Goal: Information Seeking & Learning: Learn about a topic

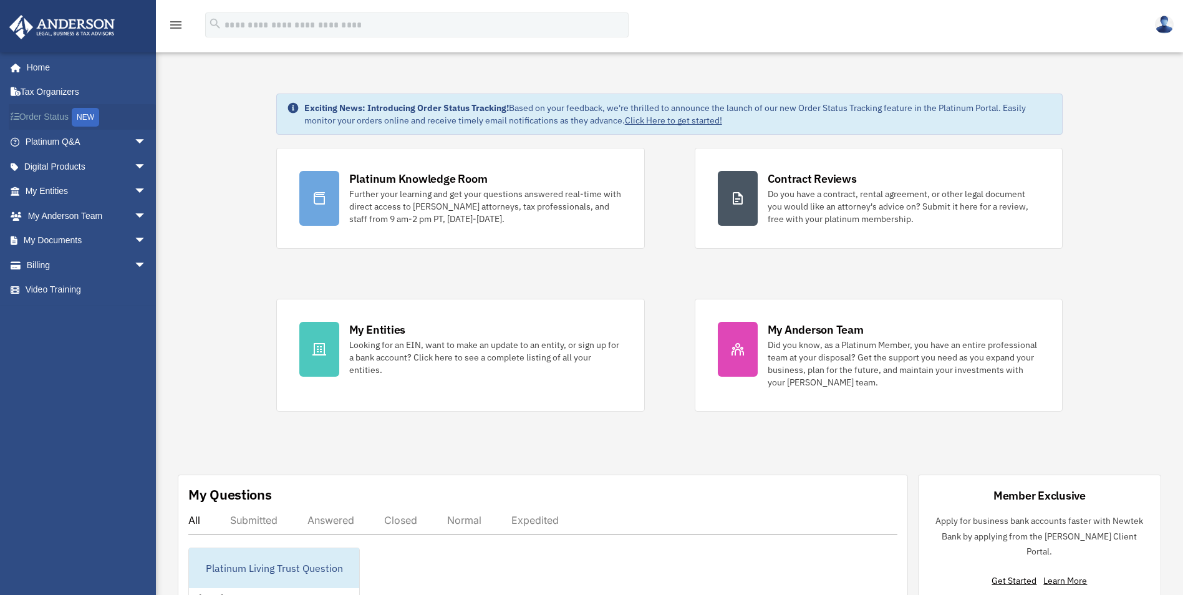
click at [45, 121] on link "Order Status NEW" at bounding box center [87, 117] width 157 height 26
click at [134, 188] on span "arrow_drop_down" at bounding box center [146, 192] width 25 height 26
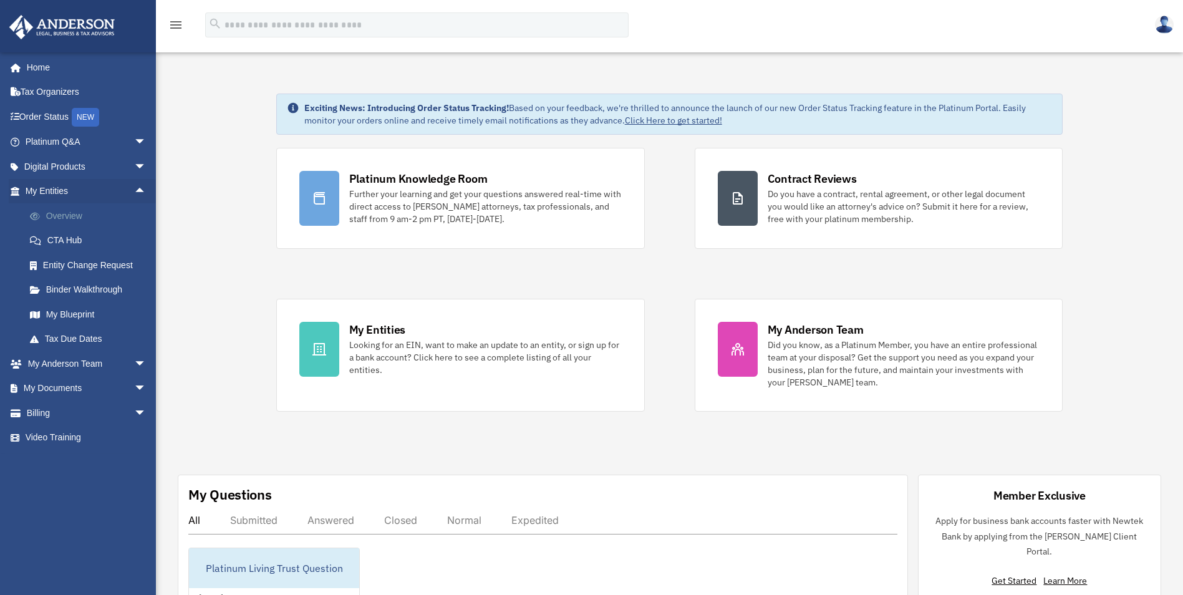
click at [55, 218] on link "Overview" at bounding box center [91, 215] width 148 height 25
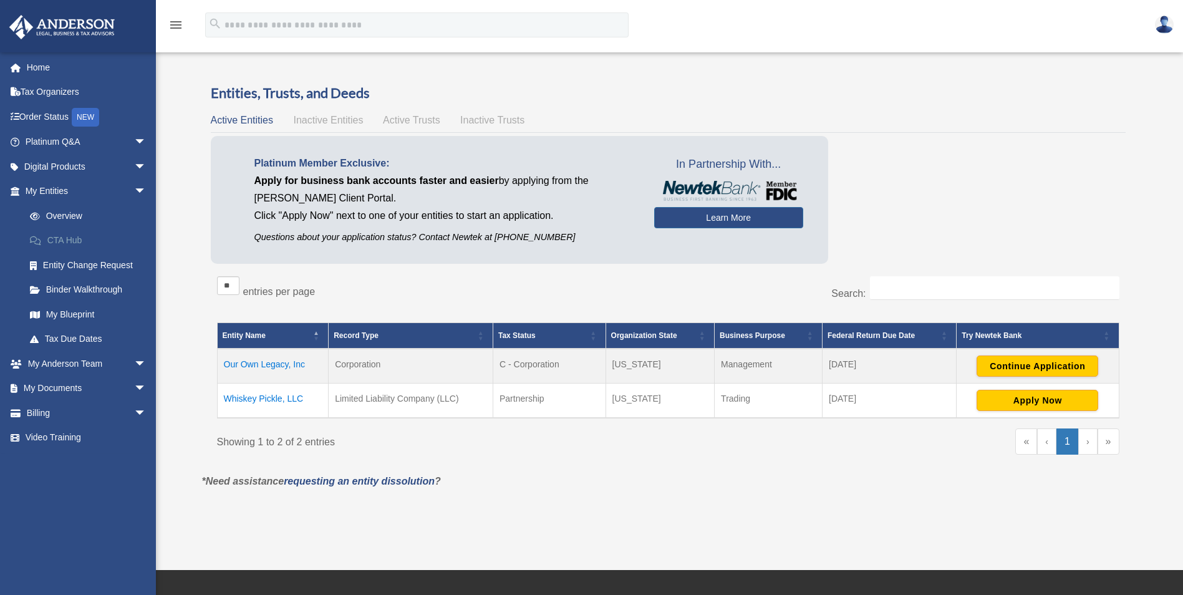
click at [55, 238] on link "CTA Hub" at bounding box center [91, 240] width 148 height 25
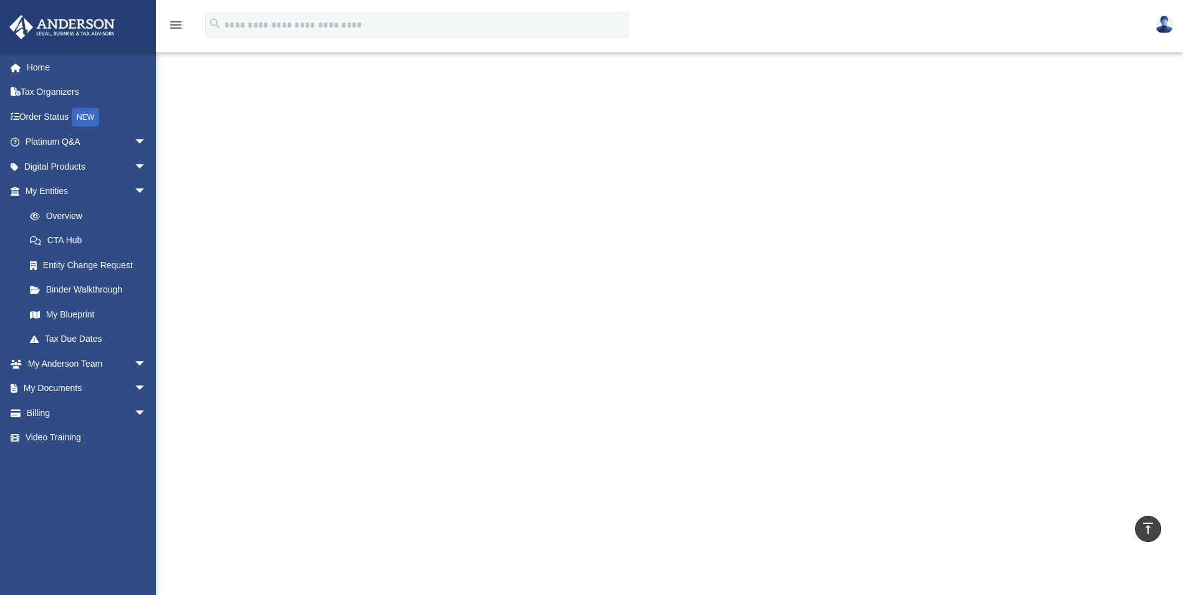
scroll to position [195, 0]
click at [70, 385] on link "My Documents arrow_drop_down" at bounding box center [87, 388] width 157 height 25
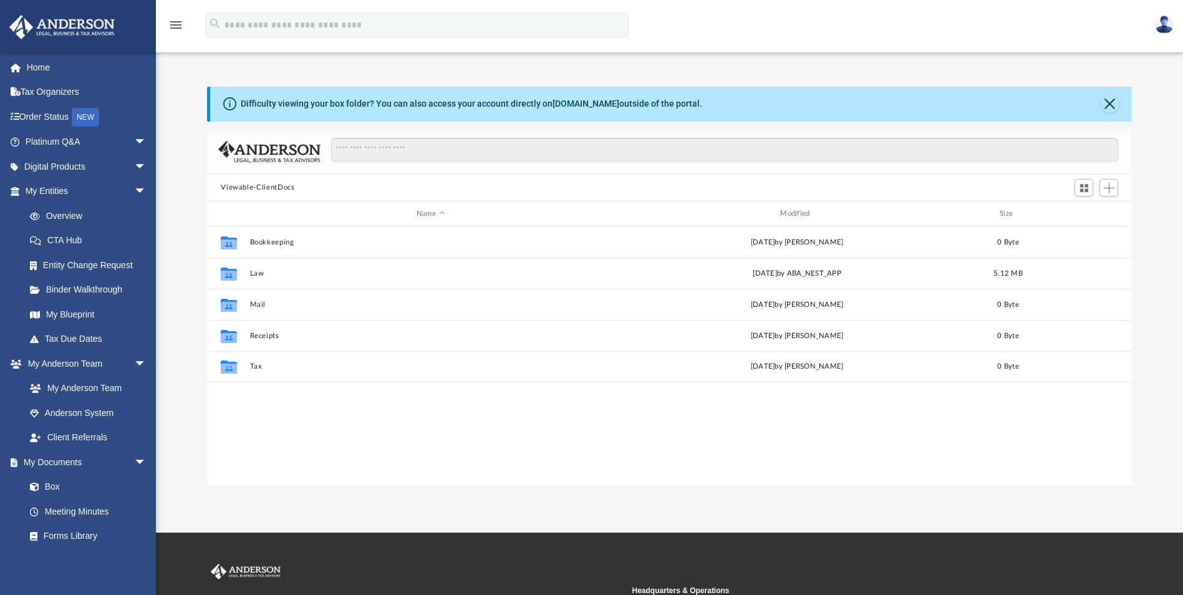
scroll to position [274, 916]
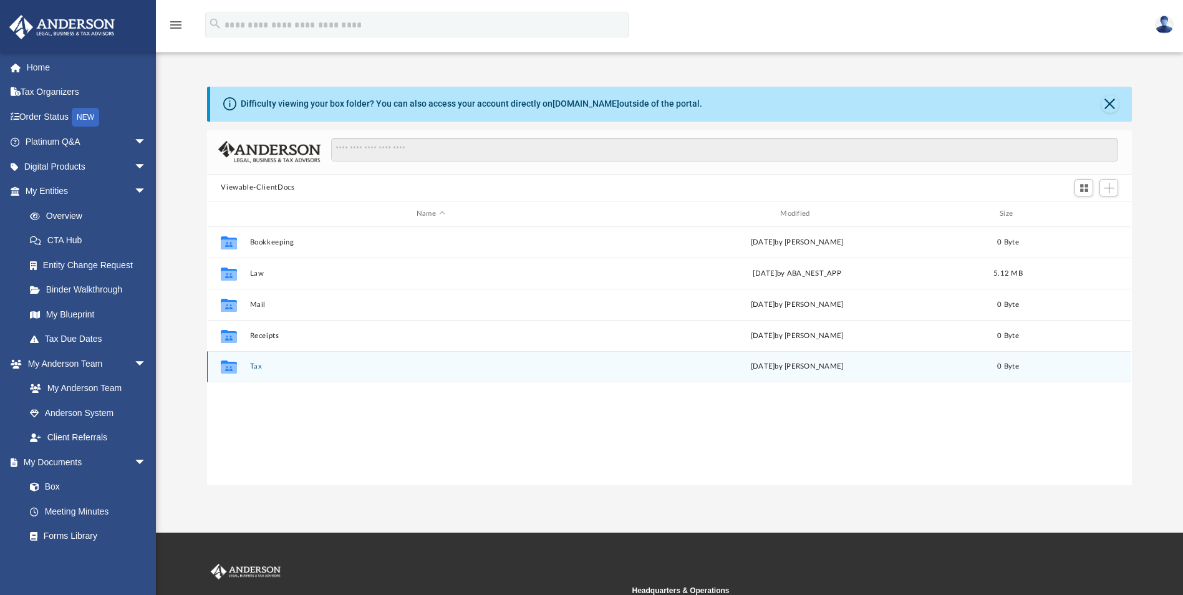
click at [256, 366] on button "Tax" at bounding box center [430, 367] width 361 height 8
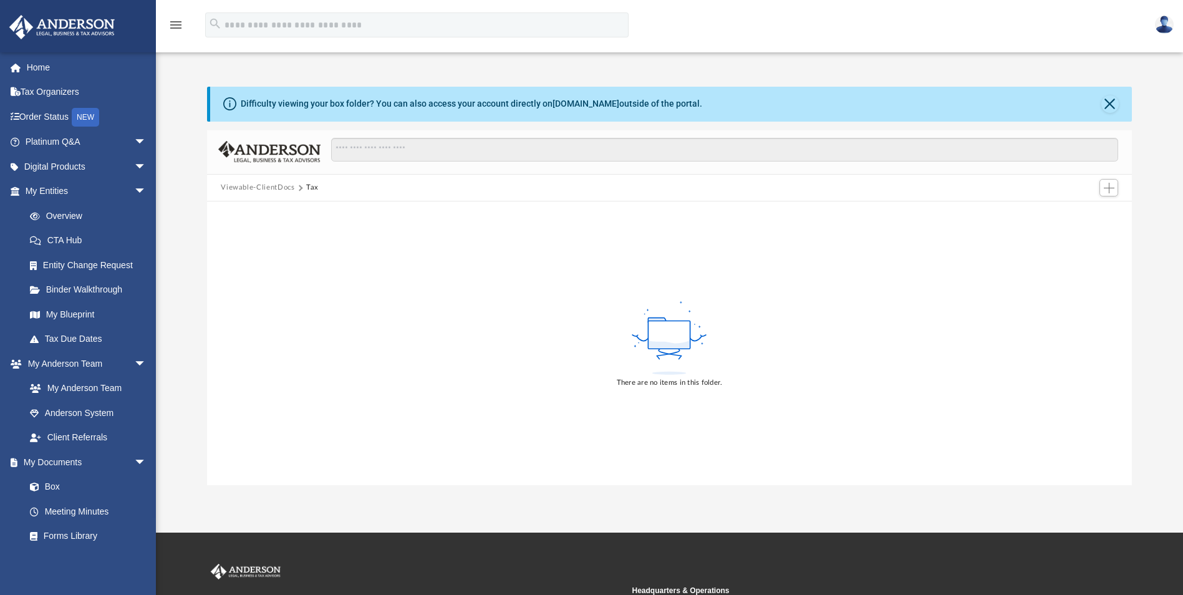
click at [253, 189] on button "Viewable-ClientDocs" at bounding box center [258, 187] width 74 height 11
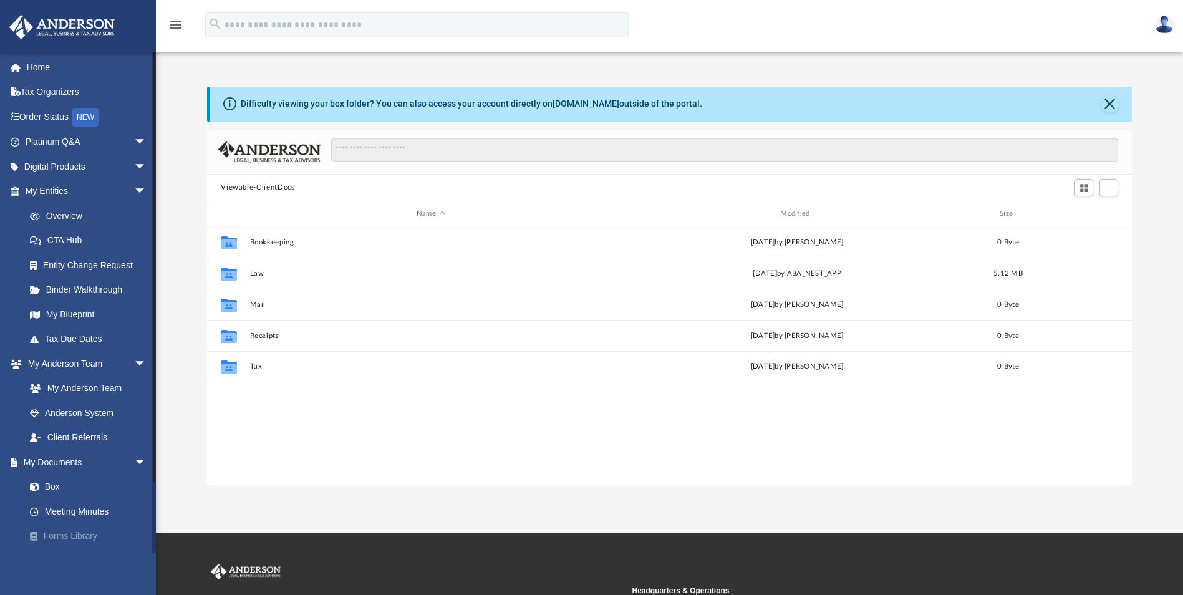
click at [71, 531] on link "Forms Library" at bounding box center [91, 536] width 148 height 25
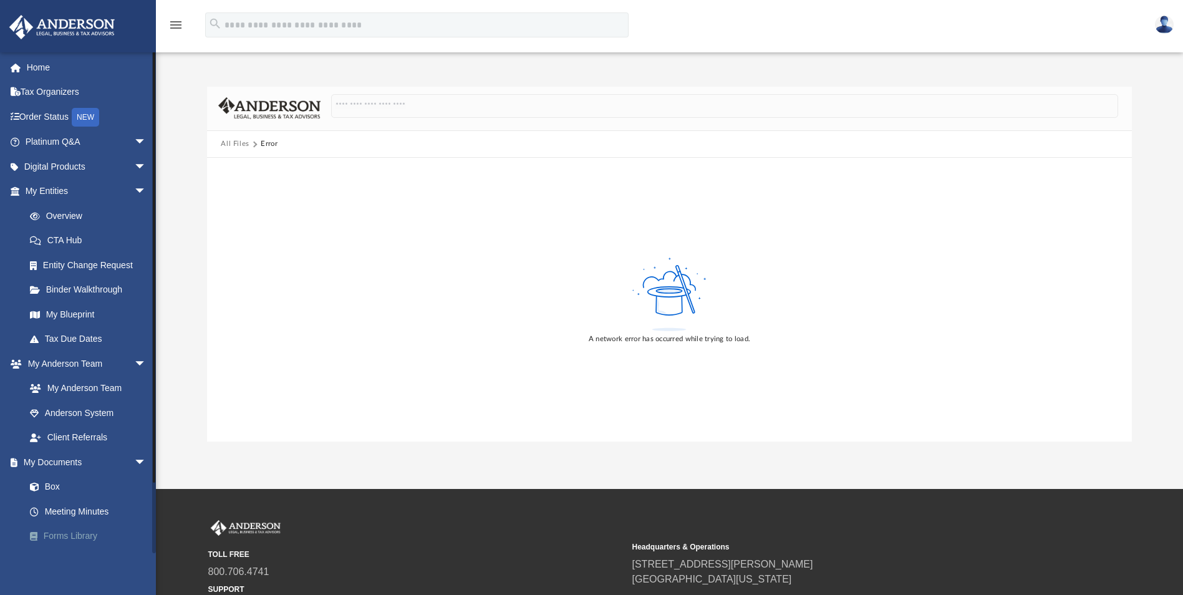
click at [71, 531] on link "Forms Library" at bounding box center [91, 536] width 148 height 25
click at [52, 148] on link "Platinum Q&A arrow_drop_down" at bounding box center [87, 142] width 157 height 25
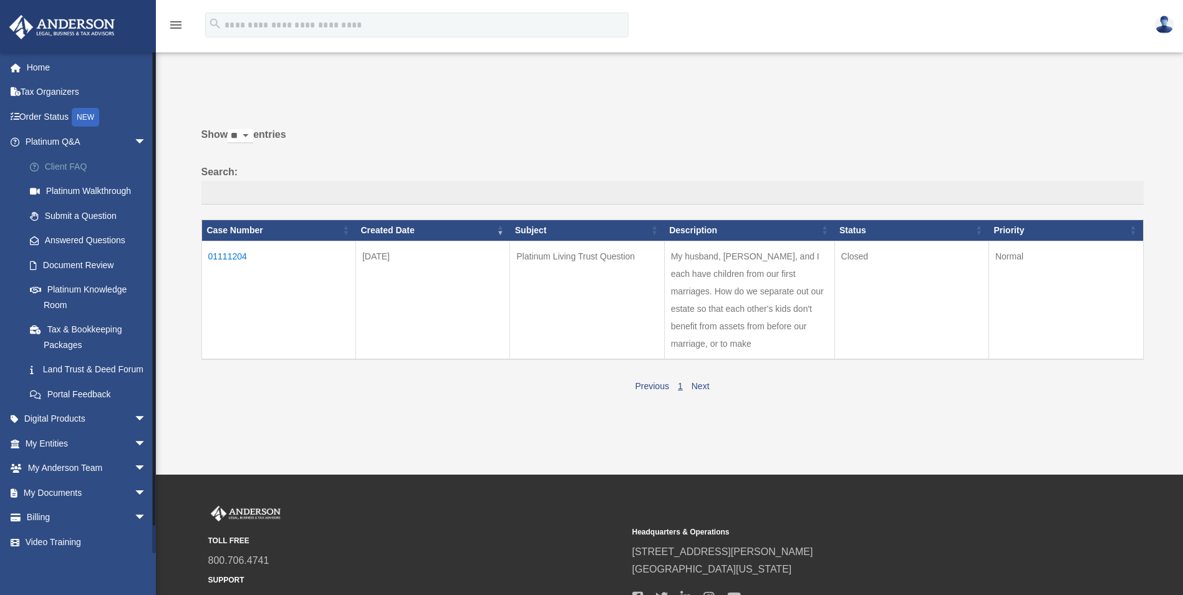
click at [53, 165] on link "Client FAQ" at bounding box center [91, 166] width 148 height 25
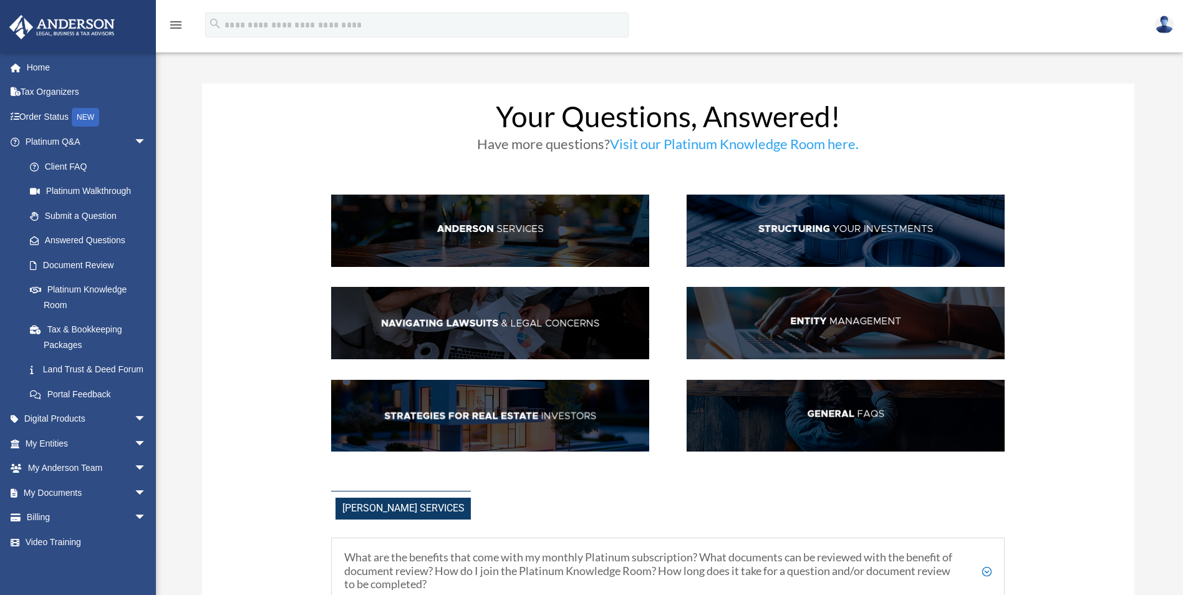
click at [859, 224] on img at bounding box center [846, 231] width 318 height 72
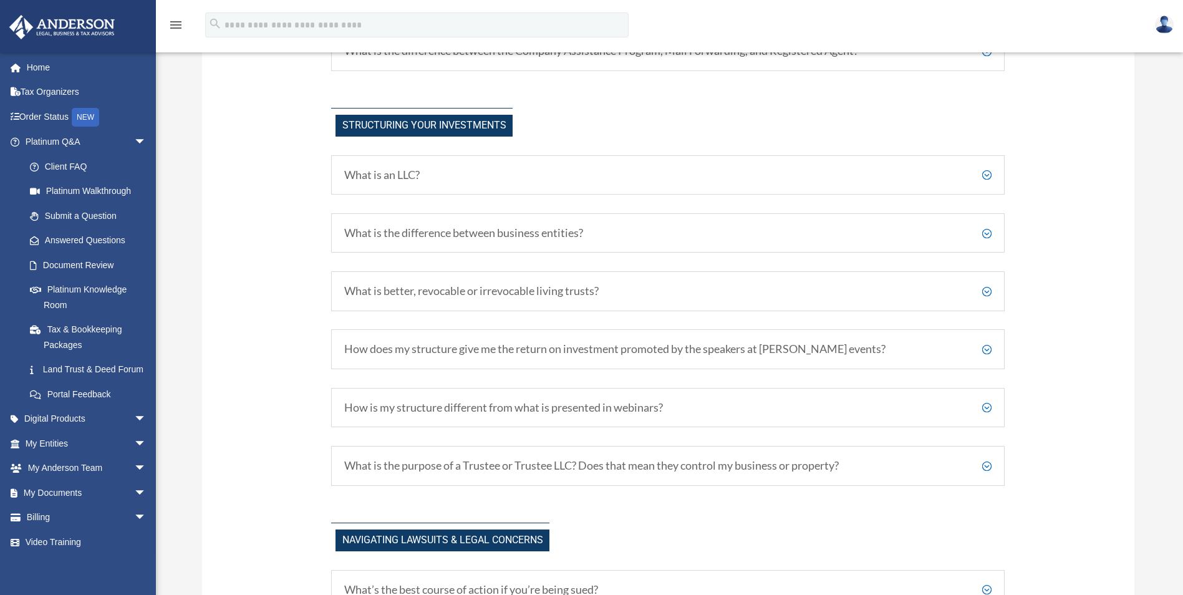
scroll to position [683, 0]
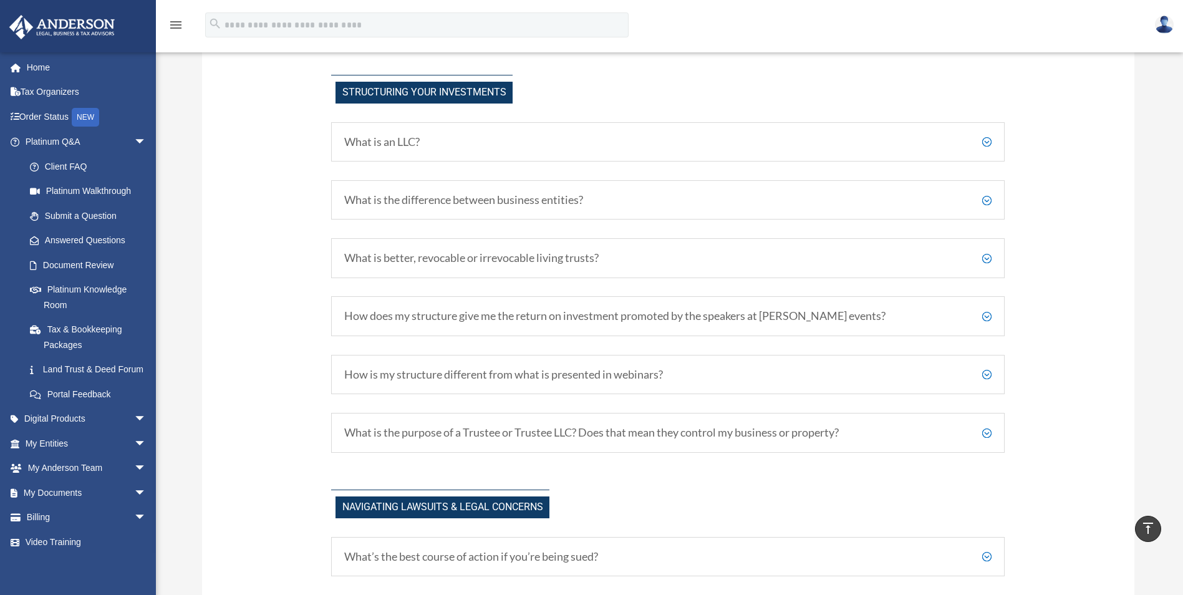
click at [987, 140] on h5 "What is an LLC?" at bounding box center [668, 142] width 648 height 14
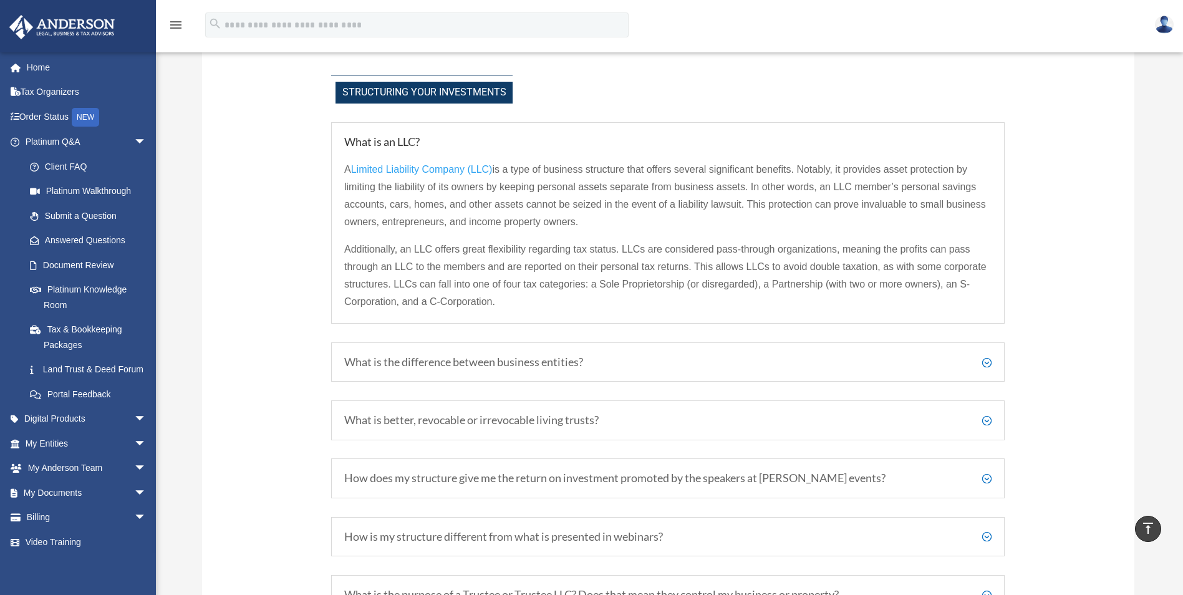
click at [987, 140] on h5 "What is an LLC?" at bounding box center [668, 142] width 648 height 14
click at [966, 106] on div "Structuring Your investments What is an LLC? A Limited Liability Company (LLC) …" at bounding box center [668, 345] width 674 height 540
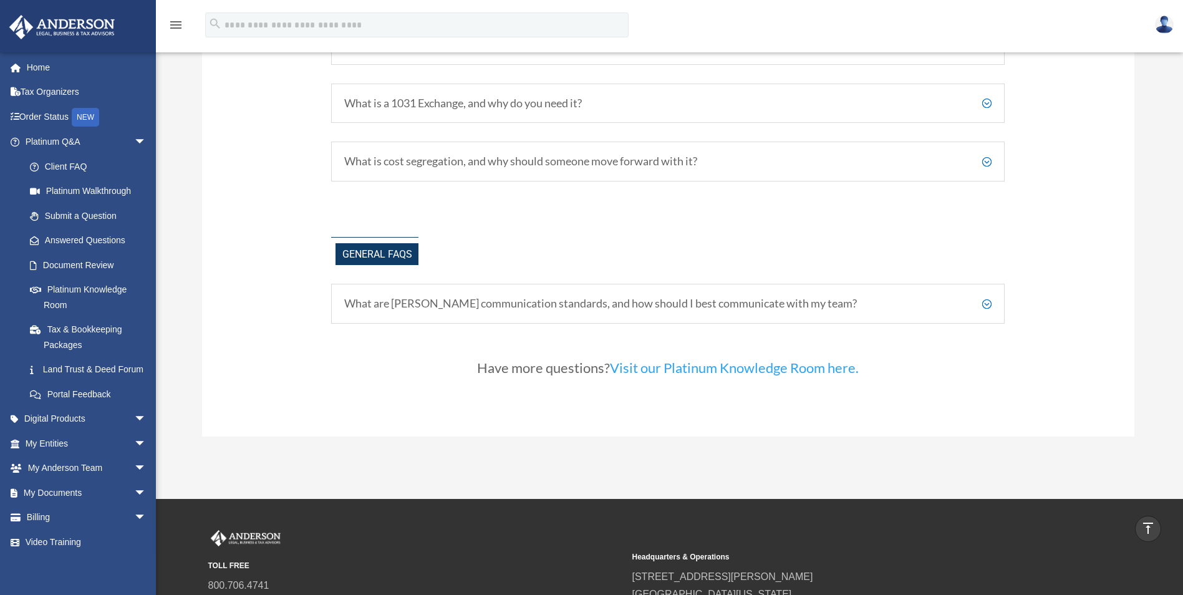
scroll to position [2768, 0]
